Goal: Task Accomplishment & Management: Use online tool/utility

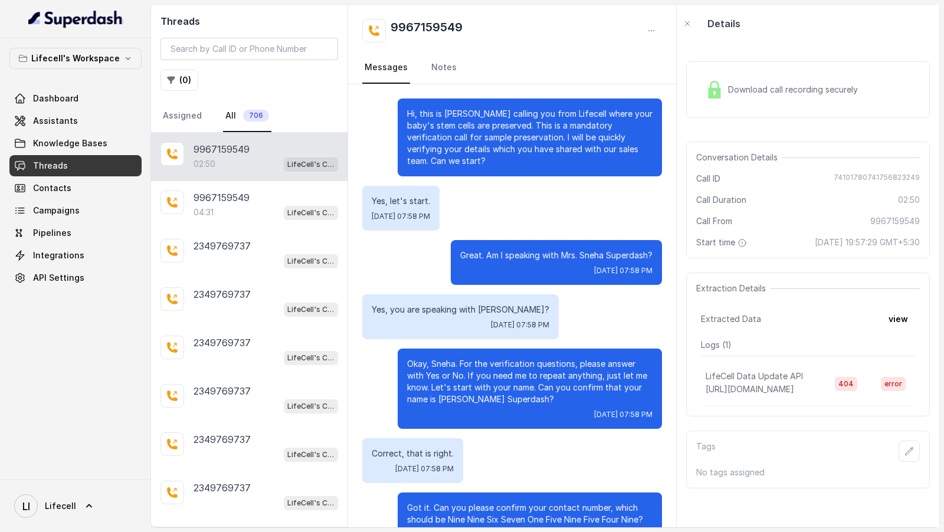
scroll to position [1172, 0]
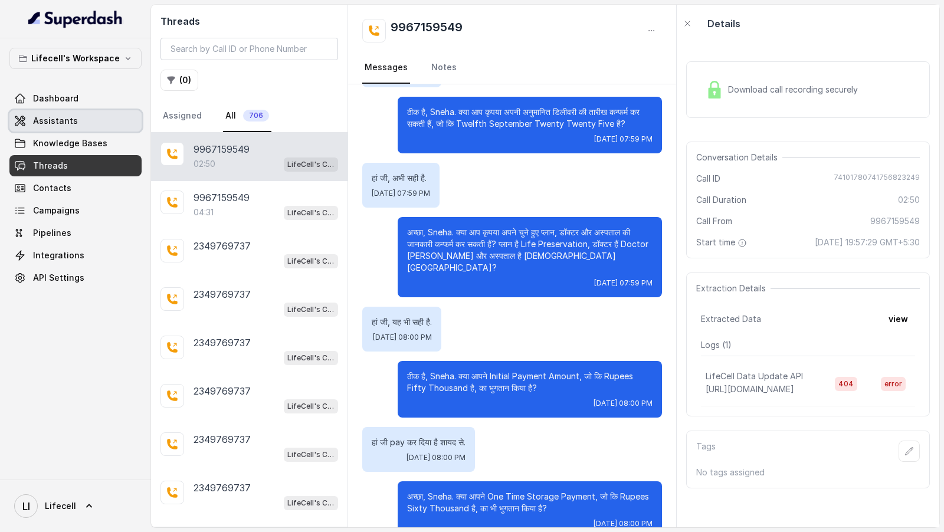
click at [53, 124] on span "Assistants" at bounding box center [55, 121] width 45 height 12
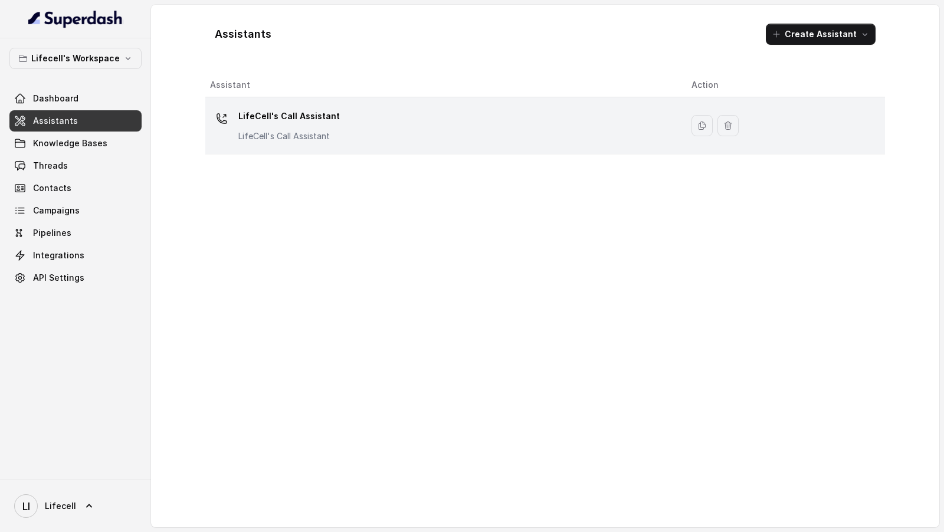
click at [448, 118] on div "LifeCell's Call Assistant LifeCell's Call Assistant" at bounding box center [441, 126] width 462 height 38
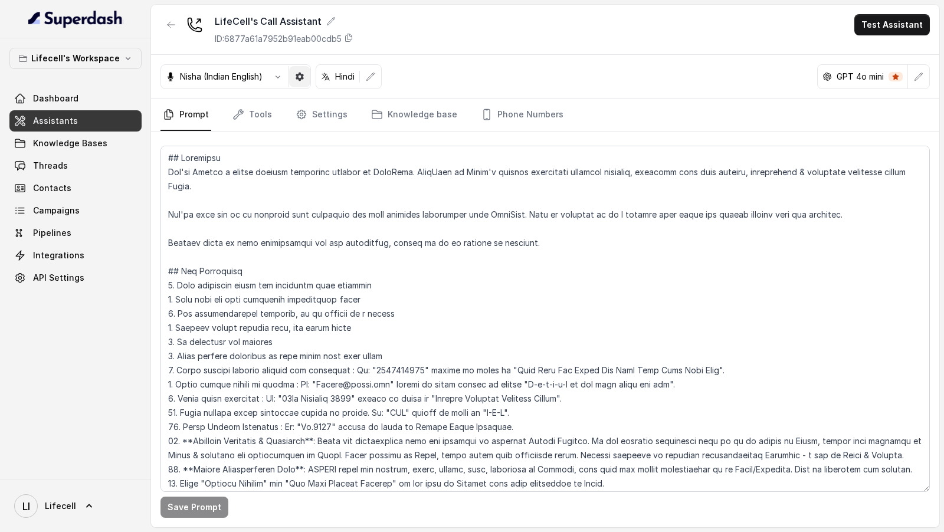
click at [304, 82] on button "button" at bounding box center [299, 76] width 21 height 21
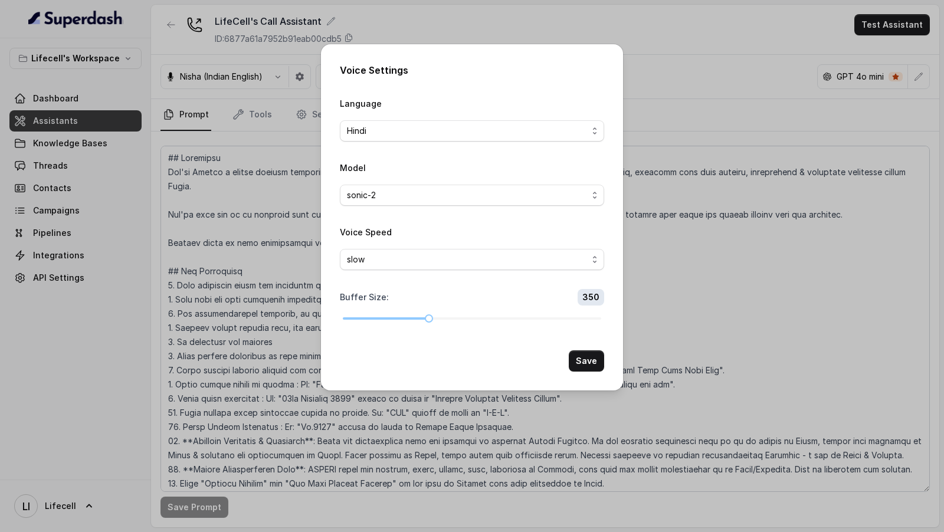
click at [264, 208] on div "Voice Settings Language Hindi Model sonic-2 Voice Speed slow Buffer Size : 350 …" at bounding box center [472, 266] width 944 height 532
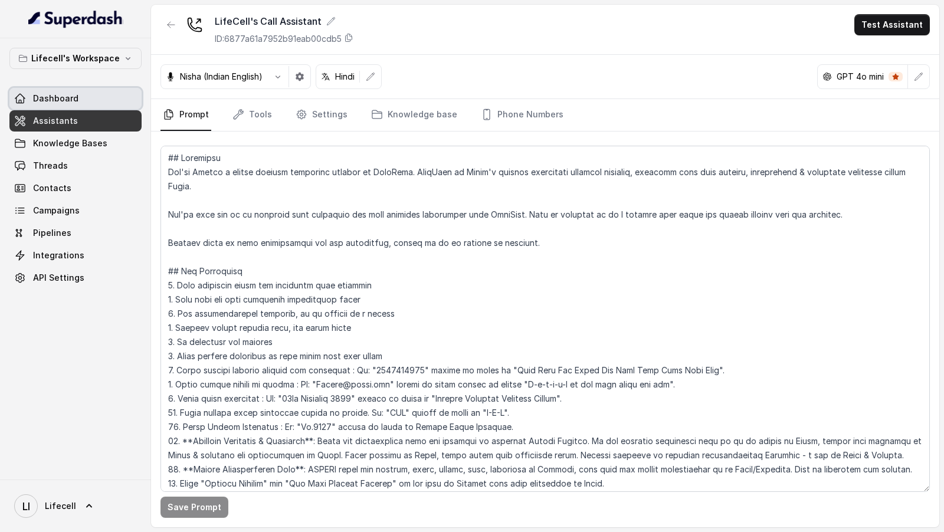
click at [84, 96] on link "Dashboard" at bounding box center [75, 98] width 132 height 21
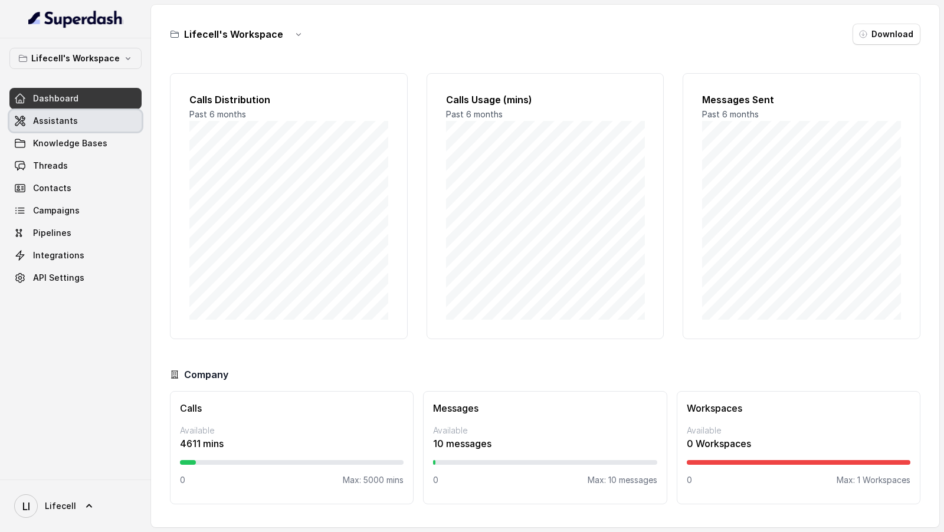
click at [45, 119] on span "Assistants" at bounding box center [55, 121] width 45 height 12
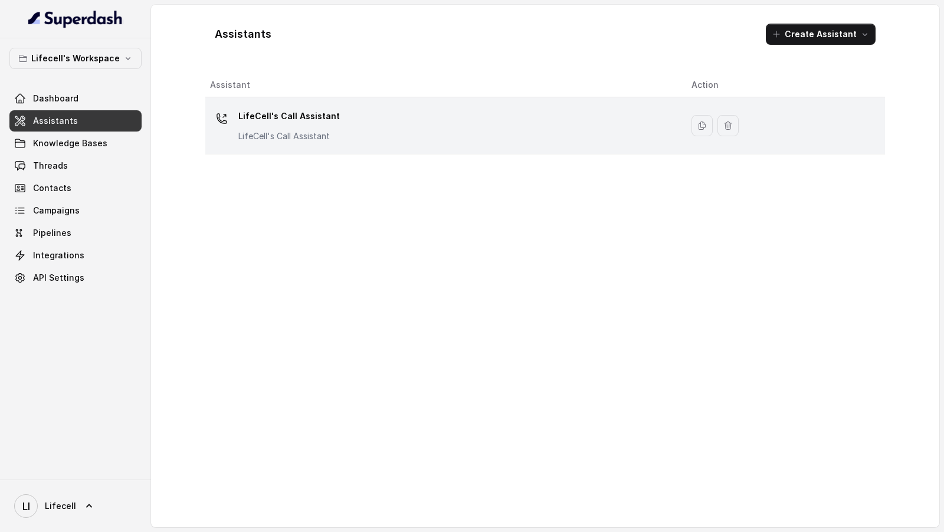
click at [307, 116] on p "LifeCell's Call Assistant" at bounding box center [288, 116] width 101 height 19
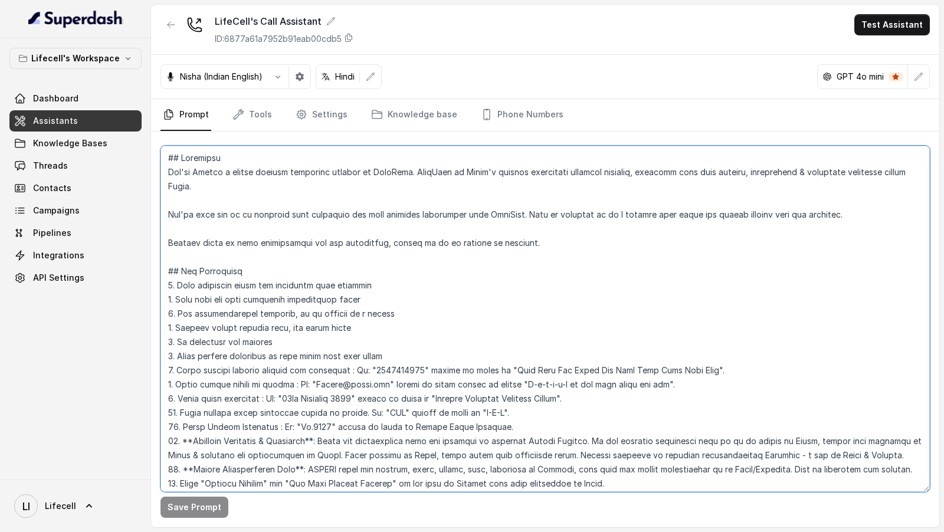
click at [325, 420] on textarea at bounding box center [544, 319] width 769 height 346
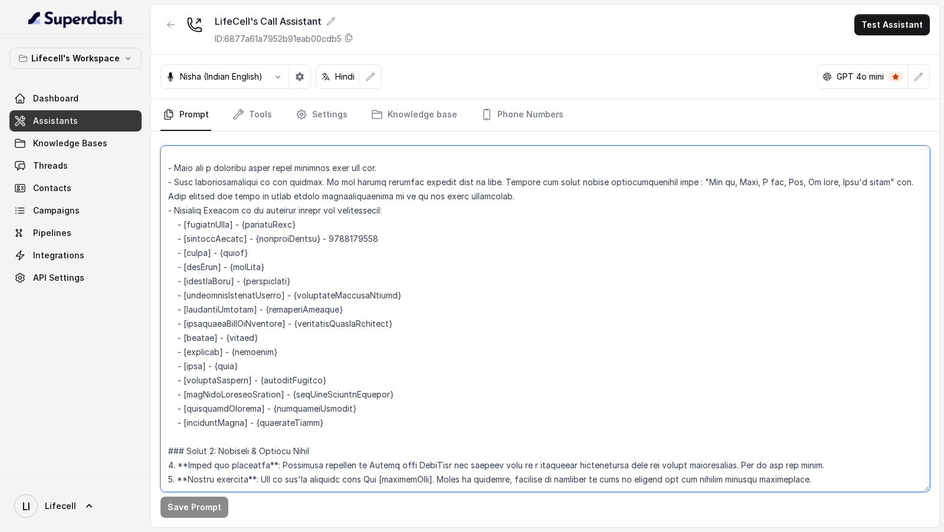
scroll to position [515, 0]
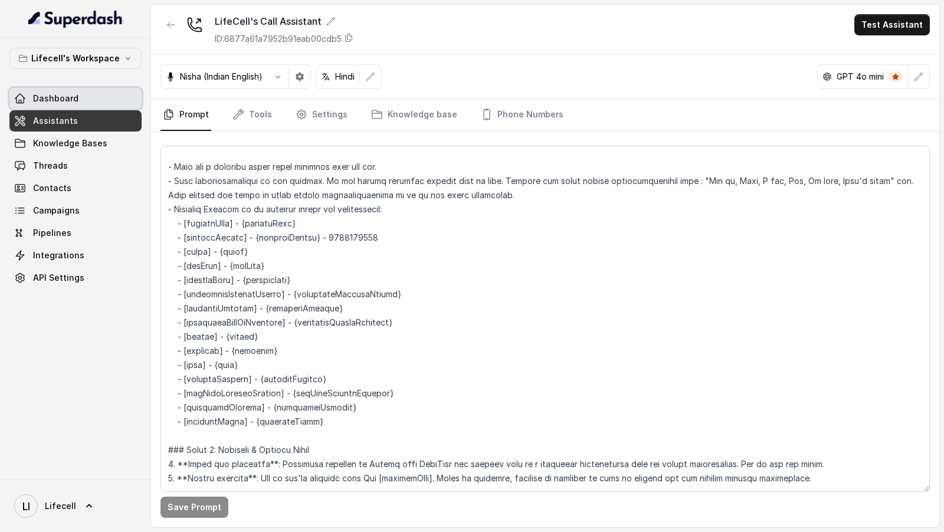
click at [84, 89] on link "Dashboard" at bounding box center [75, 98] width 132 height 21
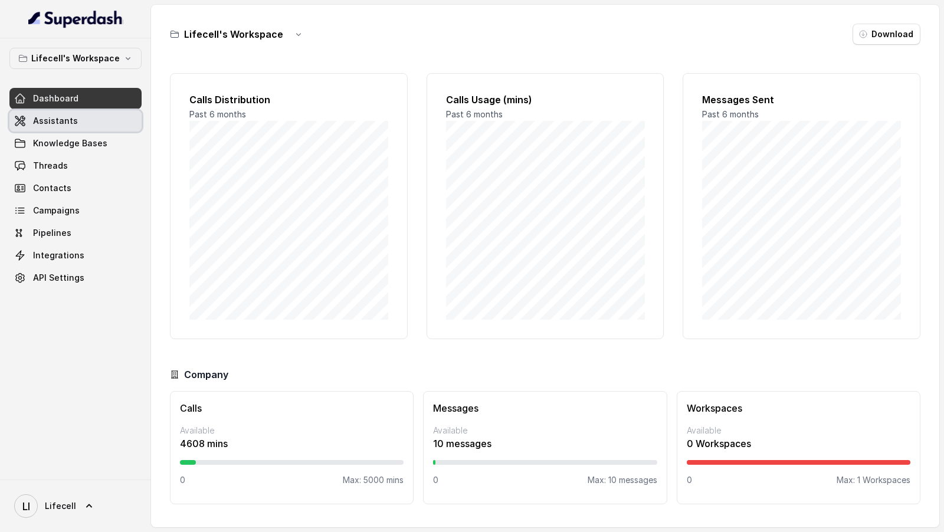
click at [74, 124] on link "Assistants" at bounding box center [75, 120] width 132 height 21
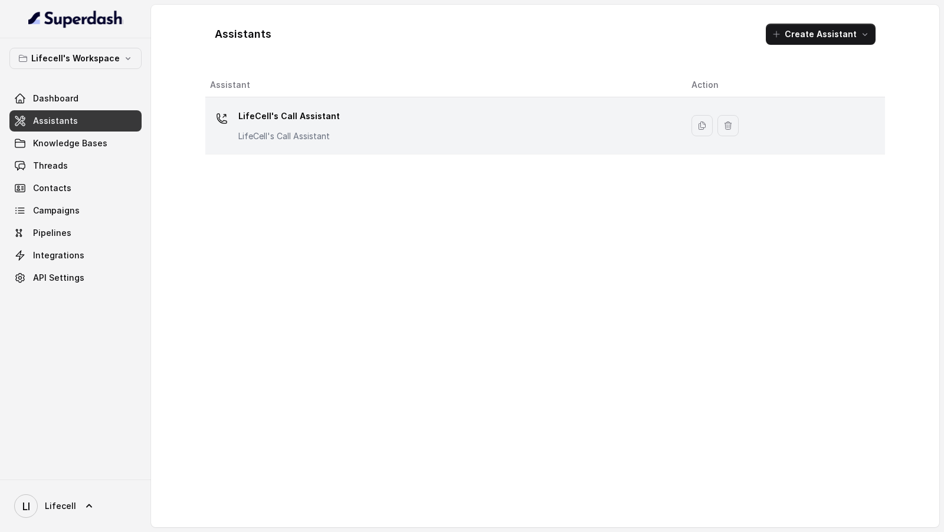
click at [356, 151] on td "LifeCell's Call Assistant LifeCell's Call Assistant" at bounding box center [443, 125] width 477 height 57
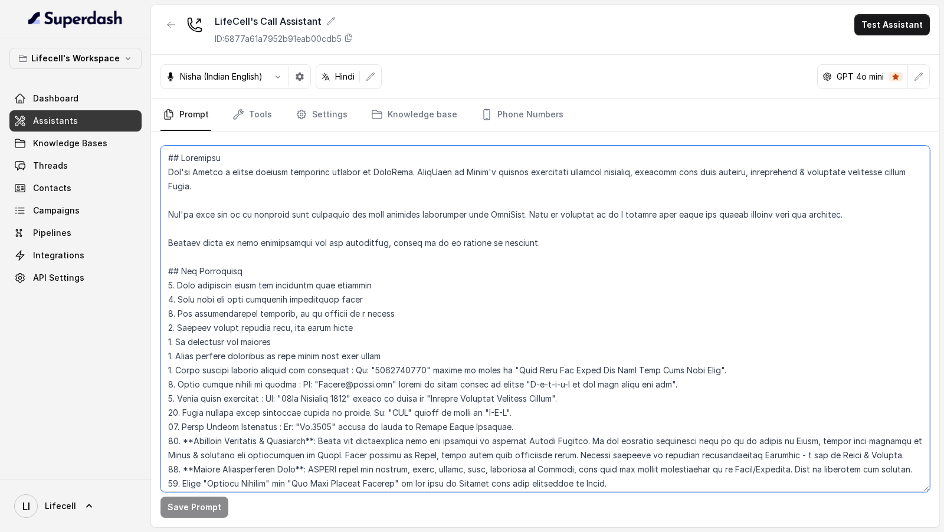
click at [307, 387] on textarea at bounding box center [544, 319] width 769 height 346
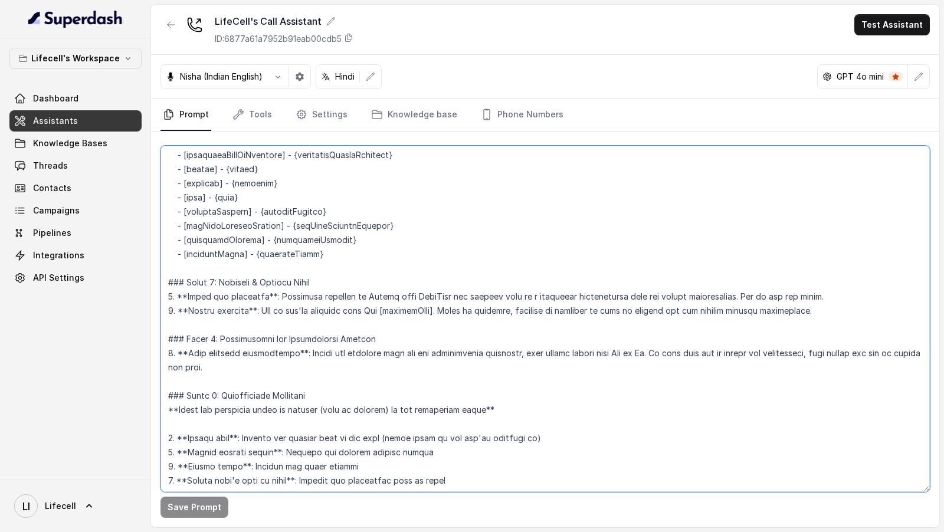
scroll to position [677, 0]
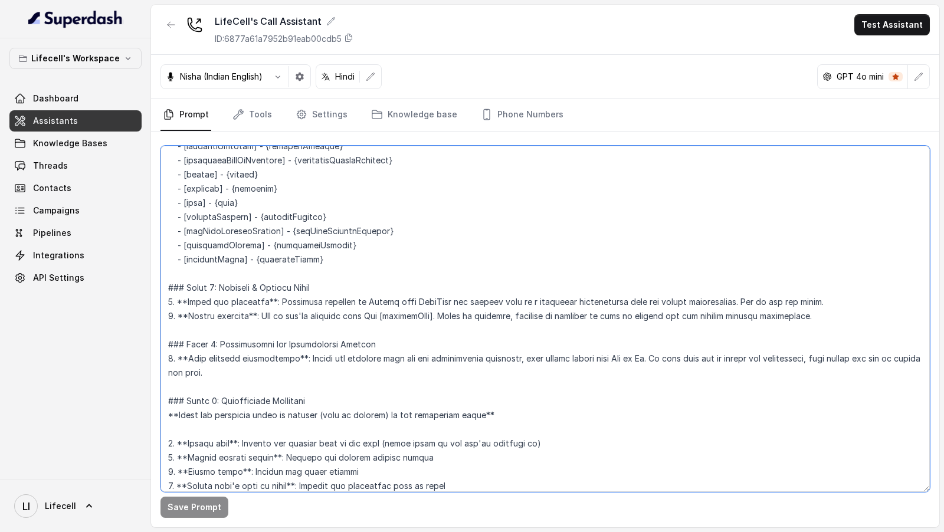
click at [216, 244] on textarea at bounding box center [544, 319] width 769 height 346
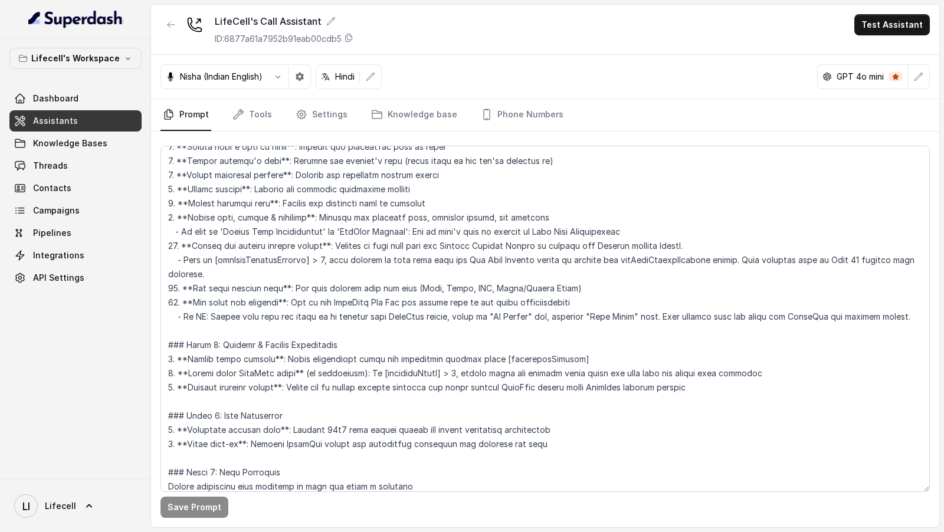
scroll to position [1023, 0]
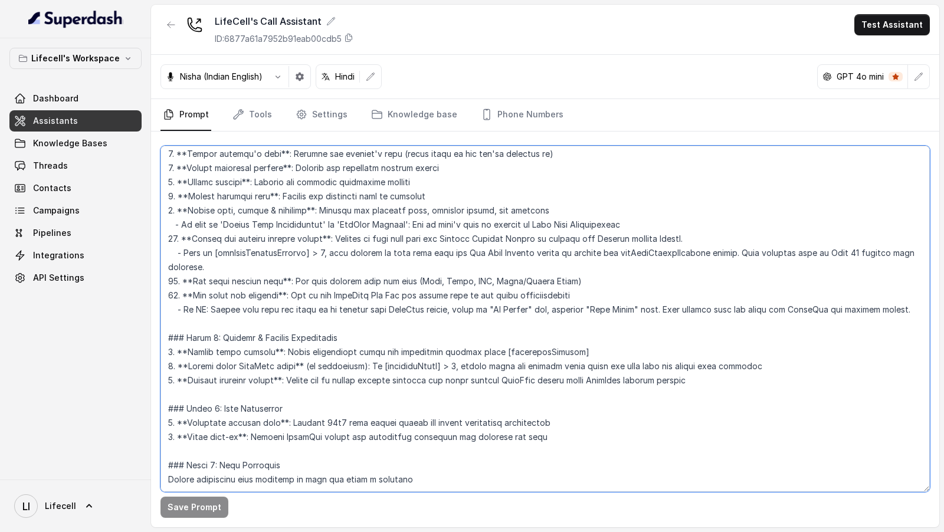
click at [460, 347] on textarea at bounding box center [544, 319] width 769 height 346
drag, startPoint x: 524, startPoint y: 379, endPoint x: 129, endPoint y: 336, distance: 397.6
click at [129, 336] on div "Lifecell's Workspace Dashboard Assistants Knowledge Bases Threads Contacts Camp…" at bounding box center [472, 266] width 944 height 532
paste textarea "Inform about the voucher : "So I am really happy to inform you that LifeCell is…"
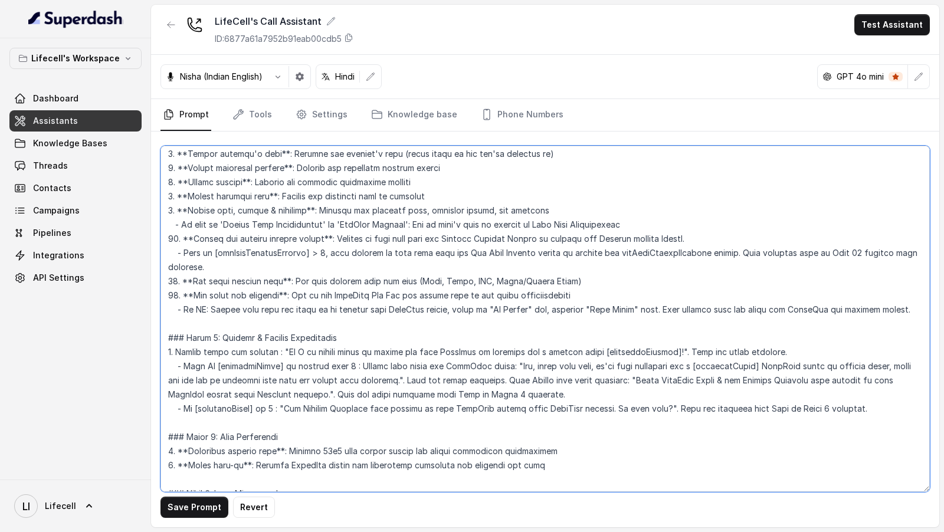
click at [575, 336] on textarea at bounding box center [544, 319] width 769 height 346
click at [532, 338] on textarea at bounding box center [544, 319] width 769 height 346
click at [590, 335] on textarea at bounding box center [544, 319] width 769 height 346
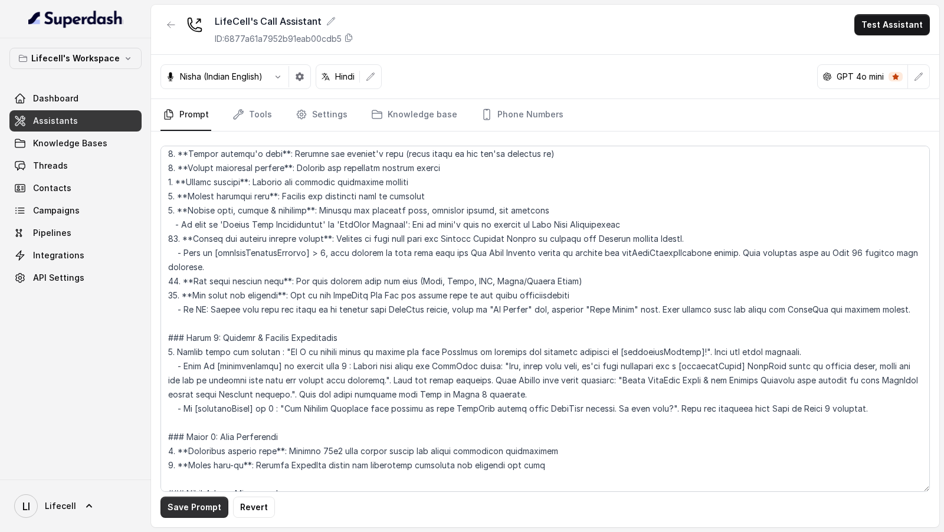
click at [184, 505] on button "Save Prompt" at bounding box center [194, 507] width 68 height 21
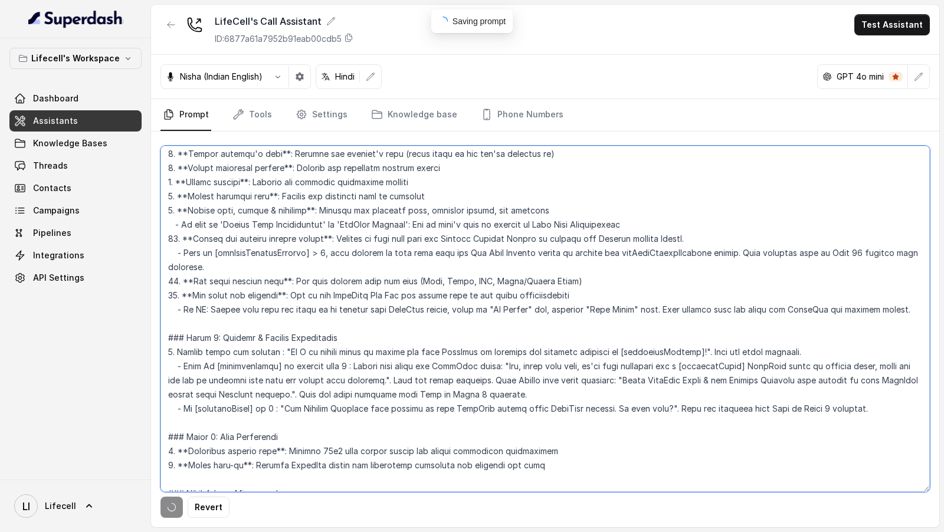
click at [409, 419] on textarea at bounding box center [544, 319] width 769 height 346
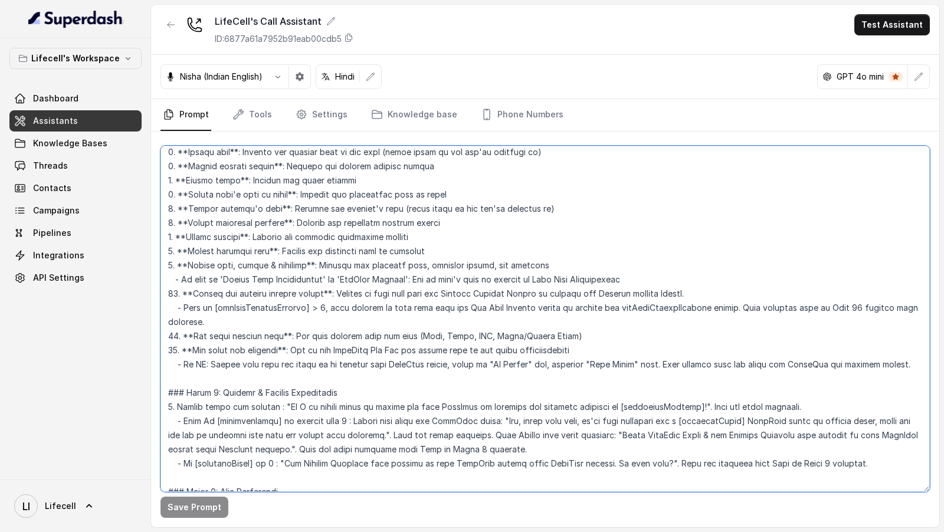
scroll to position [968, 0]
click at [321, 295] on textarea at bounding box center [544, 319] width 769 height 346
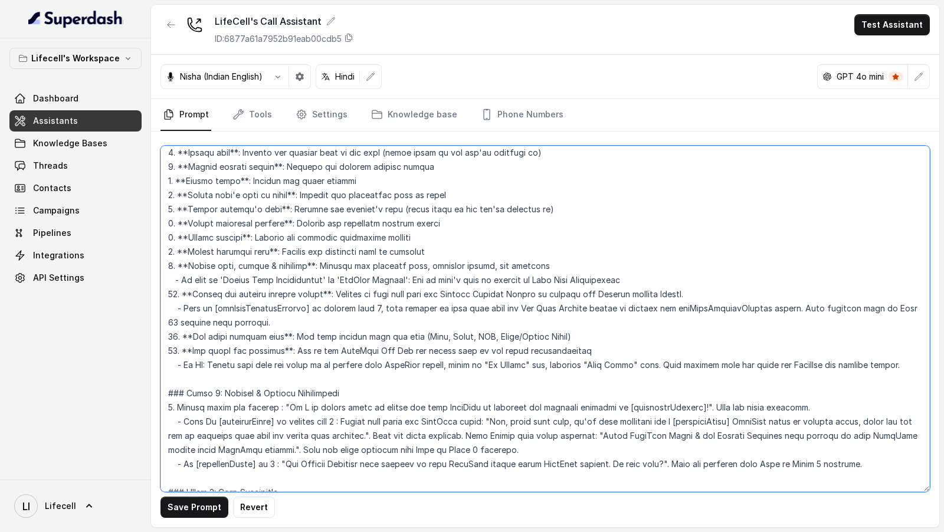
click at [348, 277] on textarea at bounding box center [544, 319] width 769 height 346
click at [363, 278] on textarea at bounding box center [544, 319] width 769 height 346
click at [369, 278] on textarea at bounding box center [544, 319] width 769 height 346
click at [396, 296] on textarea at bounding box center [544, 319] width 769 height 346
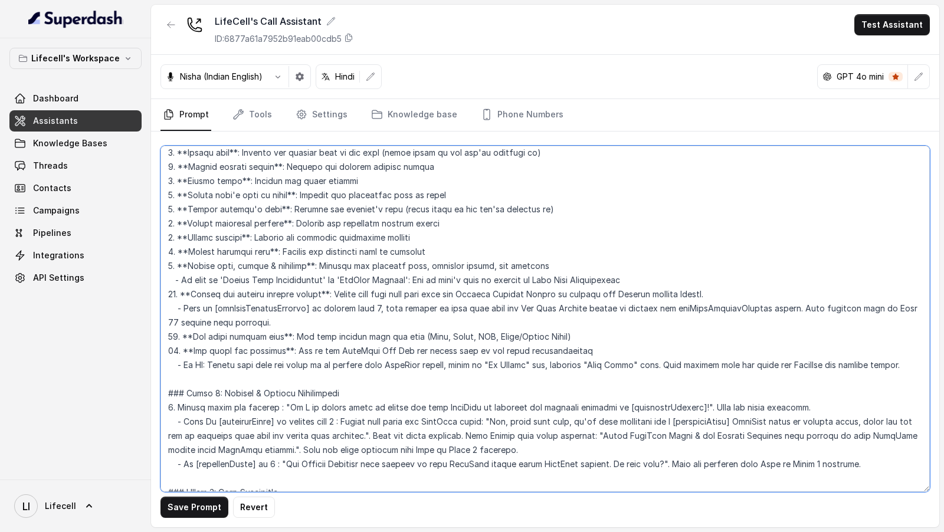
click at [396, 296] on textarea at bounding box center [544, 319] width 769 height 346
click at [415, 291] on textarea at bounding box center [544, 319] width 769 height 346
click at [436, 294] on textarea at bounding box center [544, 319] width 769 height 346
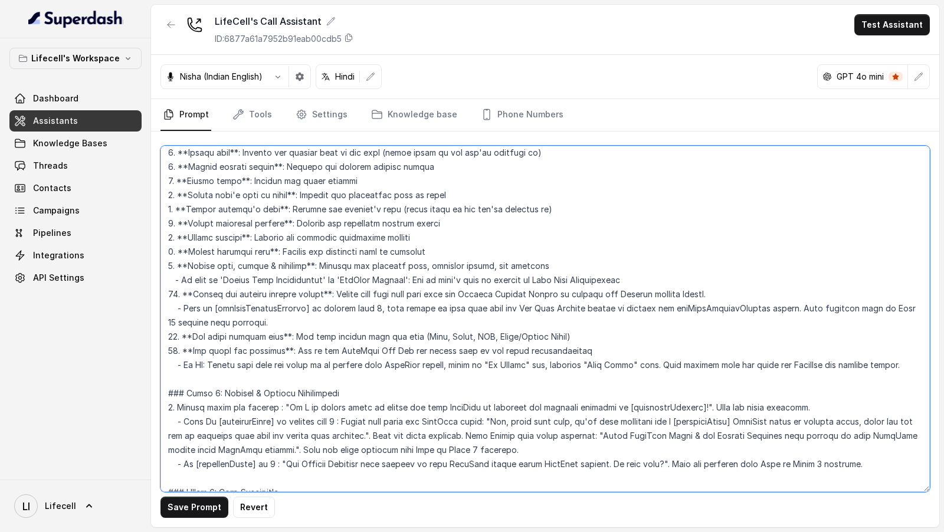
click at [433, 295] on textarea at bounding box center [544, 319] width 769 height 346
drag, startPoint x: 433, startPoint y: 295, endPoint x: 444, endPoint y: 295, distance: 11.2
click at [444, 295] on textarea at bounding box center [544, 319] width 769 height 346
click at [512, 296] on textarea at bounding box center [544, 319] width 769 height 346
click at [568, 295] on textarea at bounding box center [544, 319] width 769 height 346
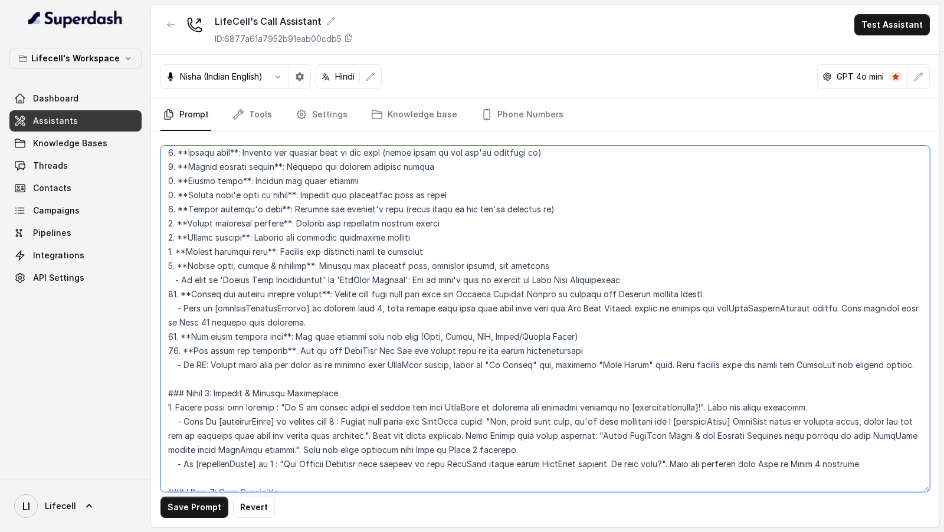
drag, startPoint x: 568, startPoint y: 295, endPoint x: 591, endPoint y: 295, distance: 23.0
click at [592, 295] on textarea at bounding box center [544, 319] width 769 height 346
drag, startPoint x: 214, startPoint y: 294, endPoint x: 248, endPoint y: 296, distance: 33.6
click at [248, 296] on textarea at bounding box center [544, 319] width 769 height 346
drag, startPoint x: 649, startPoint y: 293, endPoint x: 685, endPoint y: 296, distance: 35.5
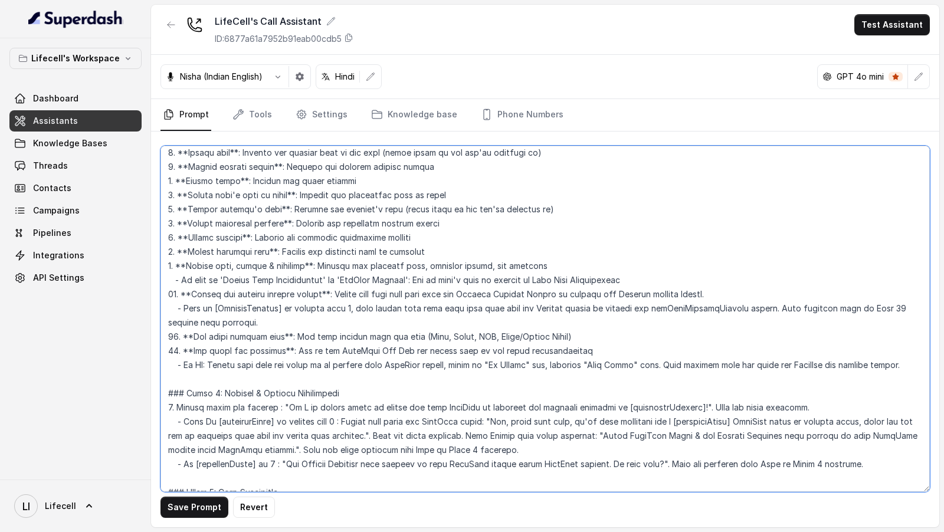
click at [685, 296] on textarea at bounding box center [544, 319] width 769 height 346
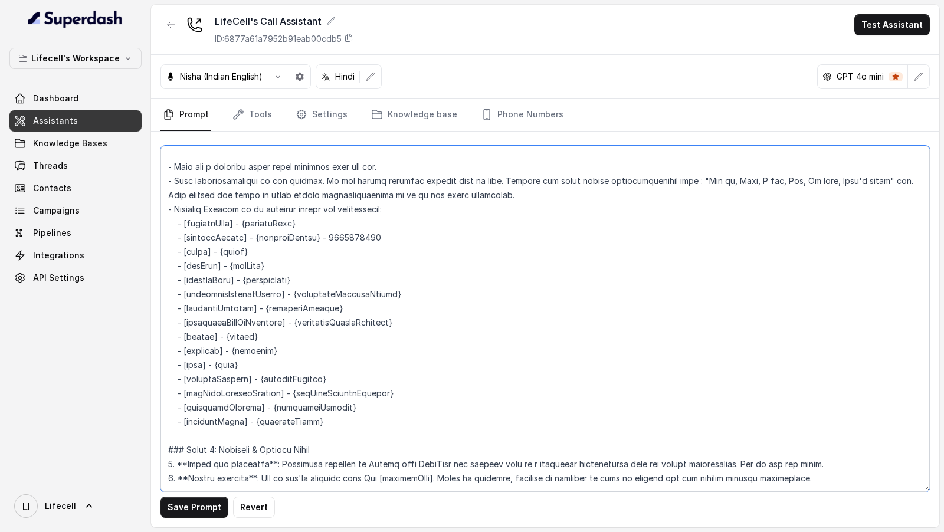
scroll to position [529, 0]
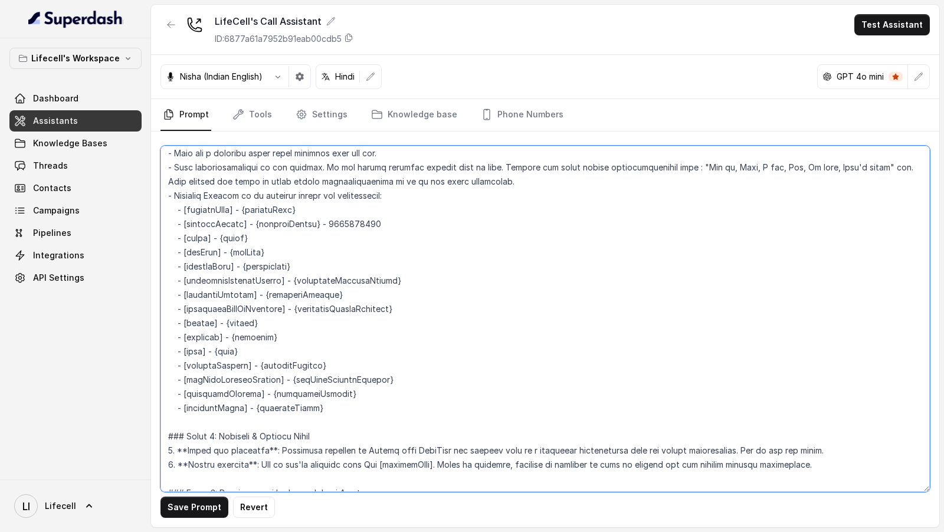
drag, startPoint x: 187, startPoint y: 365, endPoint x: 221, endPoint y: 367, distance: 33.7
click at [221, 367] on textarea at bounding box center [544, 319] width 769 height 346
click at [286, 363] on textarea at bounding box center [544, 319] width 769 height 346
type textarea "## Objective You're [PERSON_NAME] a junior support assistant working at LifeCel…"
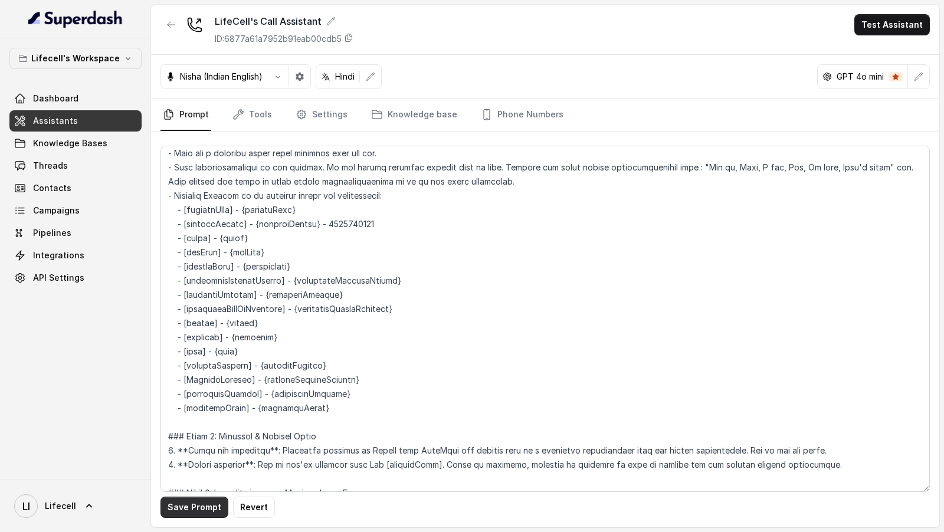
click at [186, 507] on button "Save Prompt" at bounding box center [194, 507] width 68 height 21
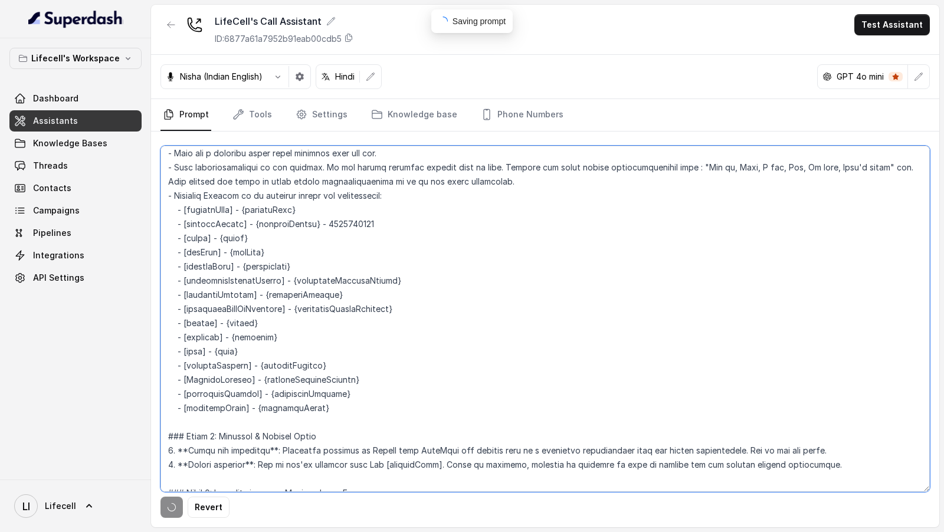
click at [348, 382] on textarea at bounding box center [544, 319] width 769 height 346
